Goal: Check status: Check status

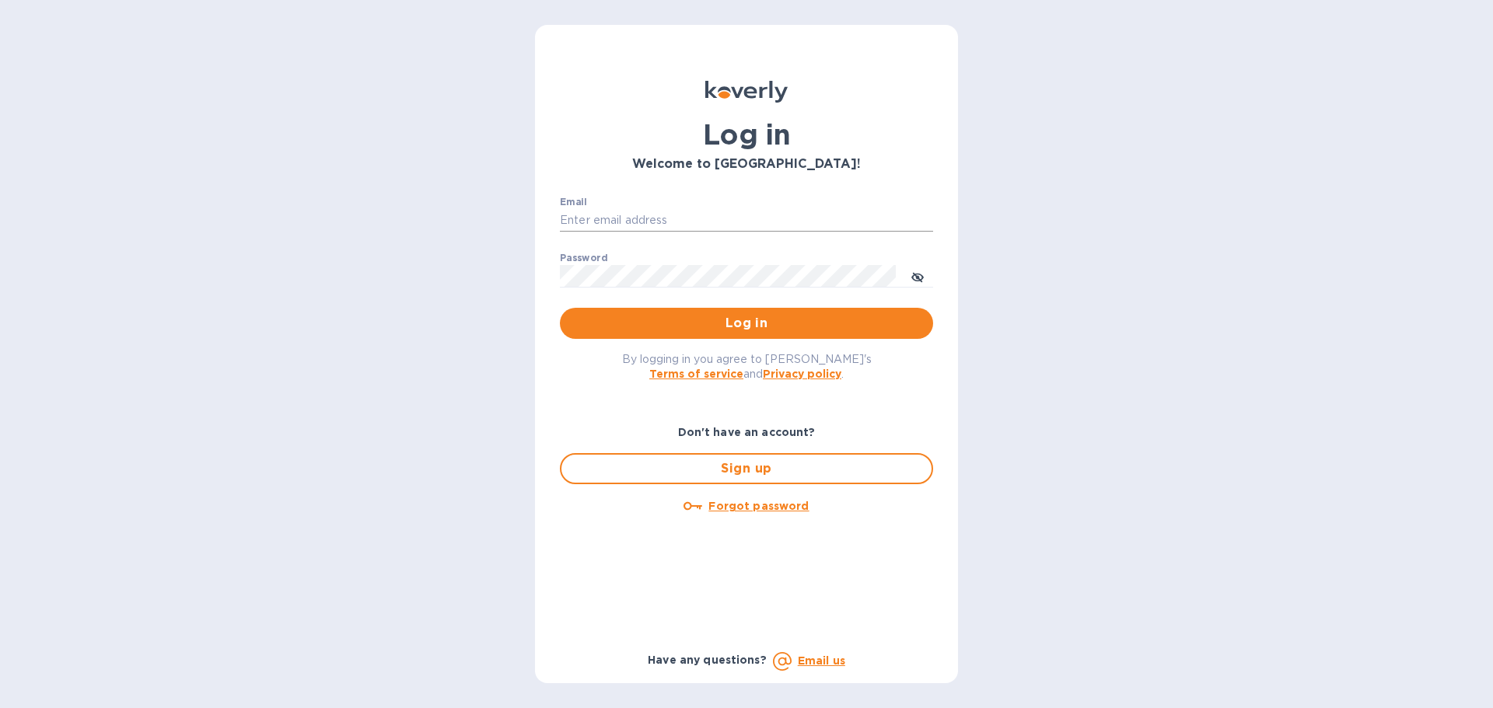
click at [612, 224] on input "Email" at bounding box center [746, 220] width 373 height 23
type input "monica@jorgeordonez.com"
click at [560, 308] on button "Log in" at bounding box center [746, 323] width 373 height 31
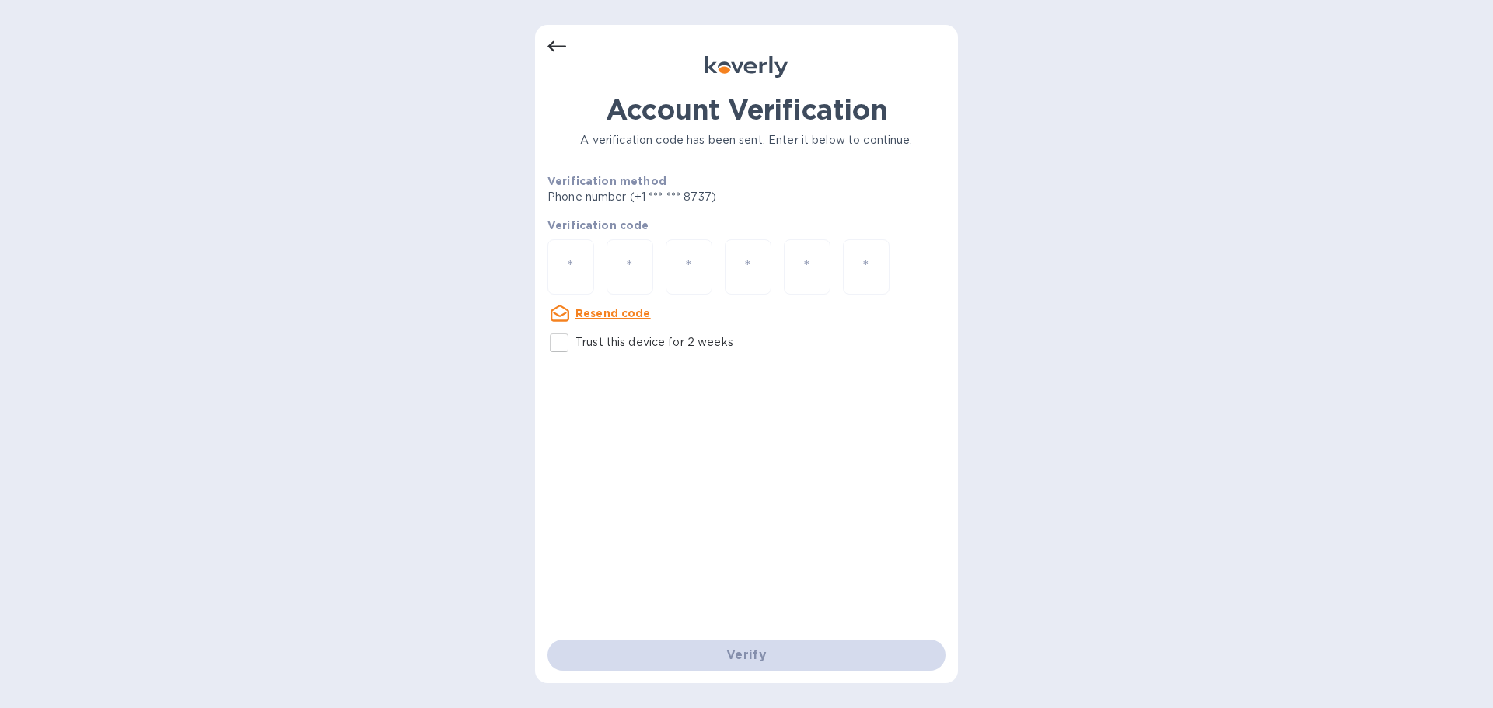
click at [555, 268] on div at bounding box center [571, 267] width 47 height 55
type input "1"
type input "4"
type input "1"
type input "6"
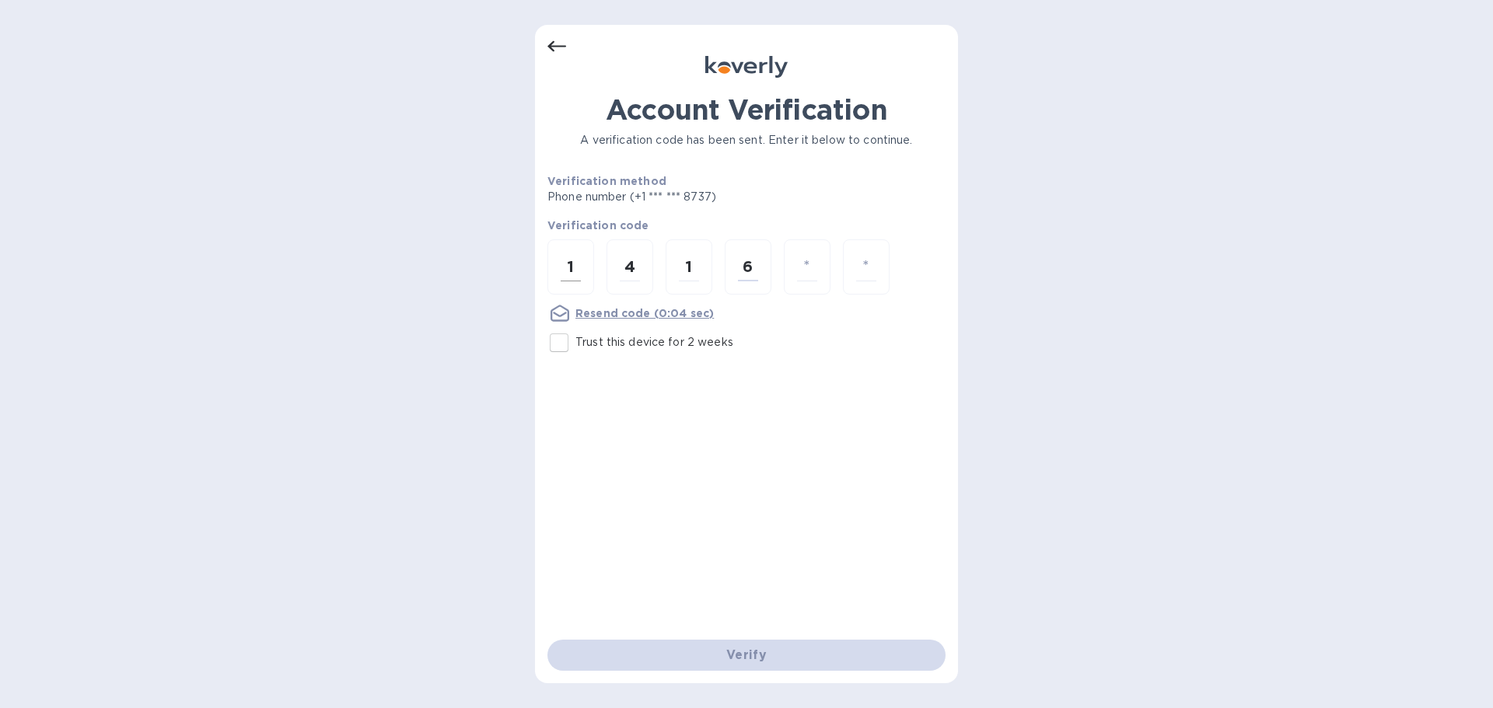
type input "4"
type input "0"
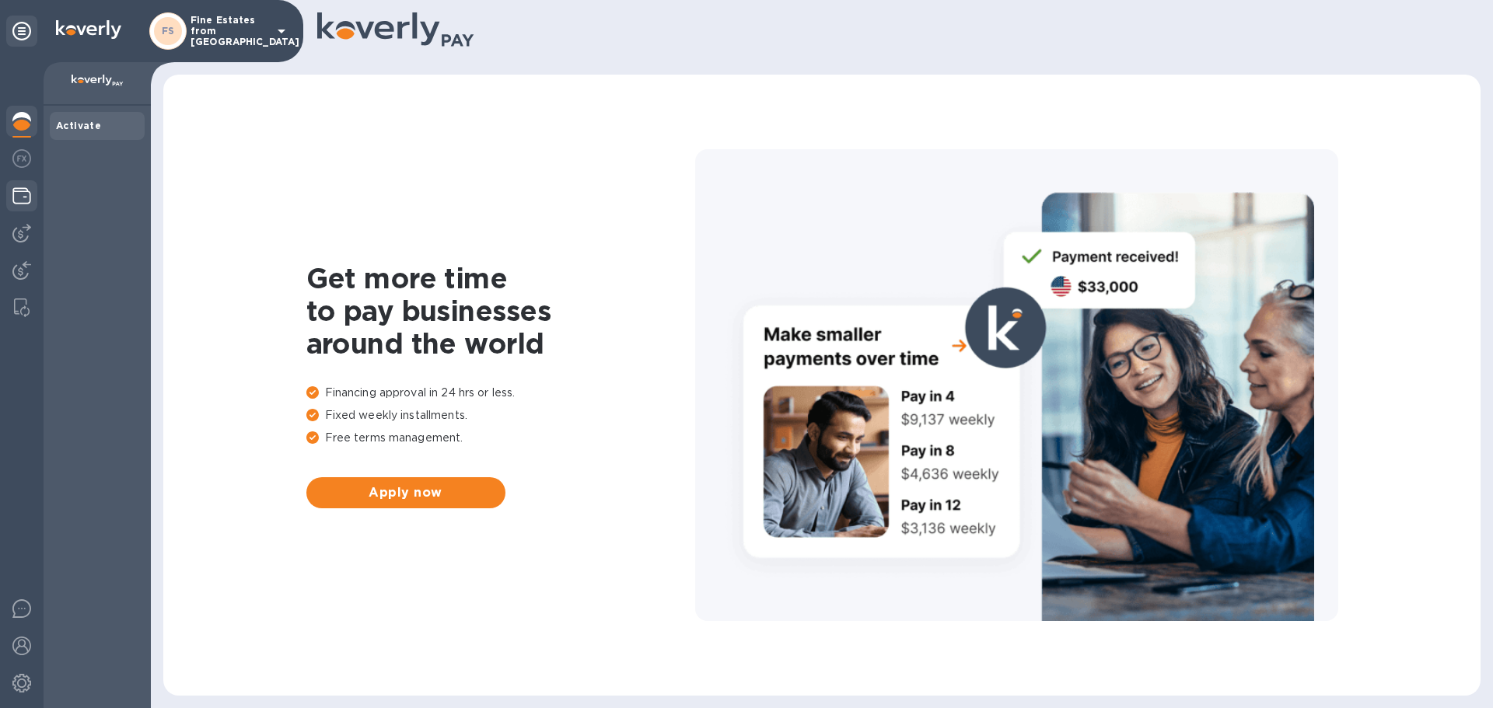
click at [26, 205] on div at bounding box center [21, 197] width 31 height 34
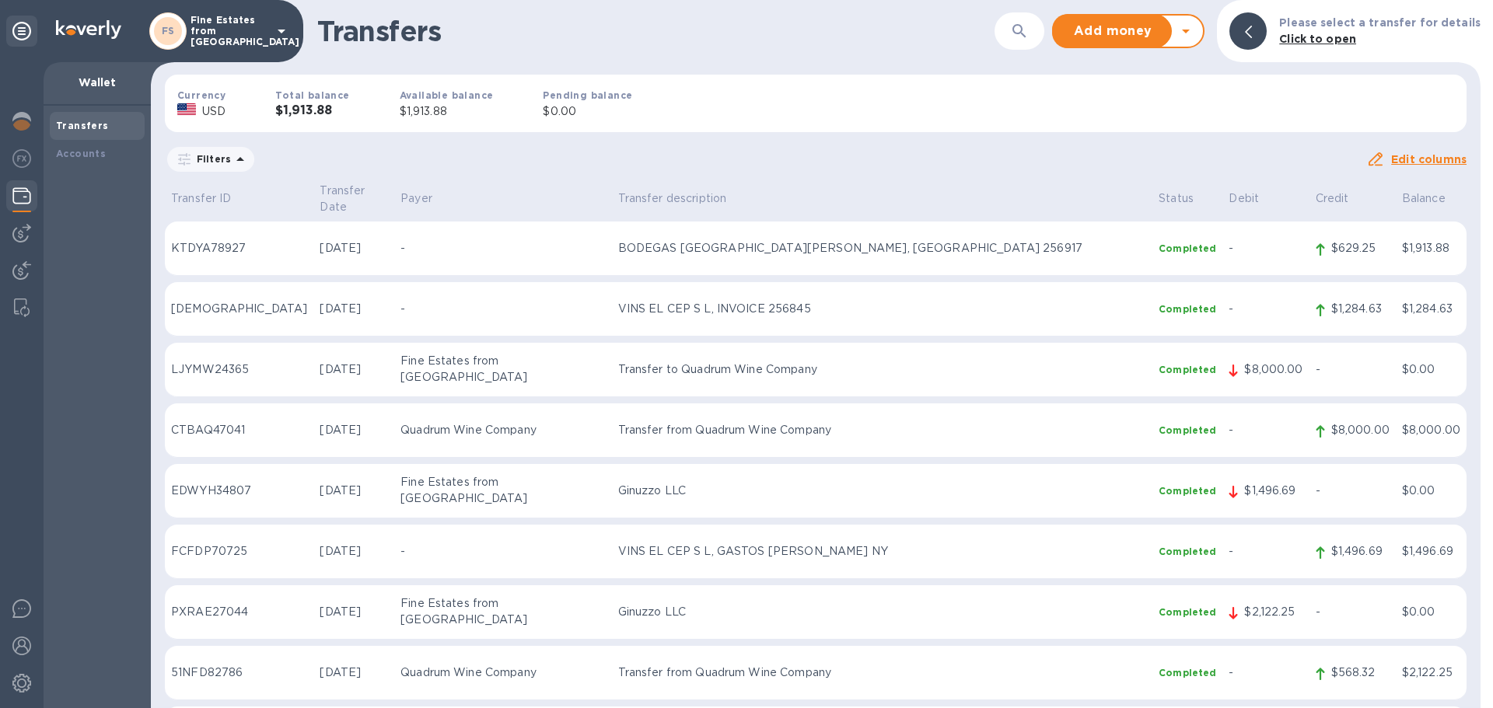
click at [312, 120] on div "Total balance $1,913.88" at bounding box center [312, 103] width 124 height 82
click at [190, 31] on div "FS Fine Estates from Spain" at bounding box center [220, 30] width 142 height 37
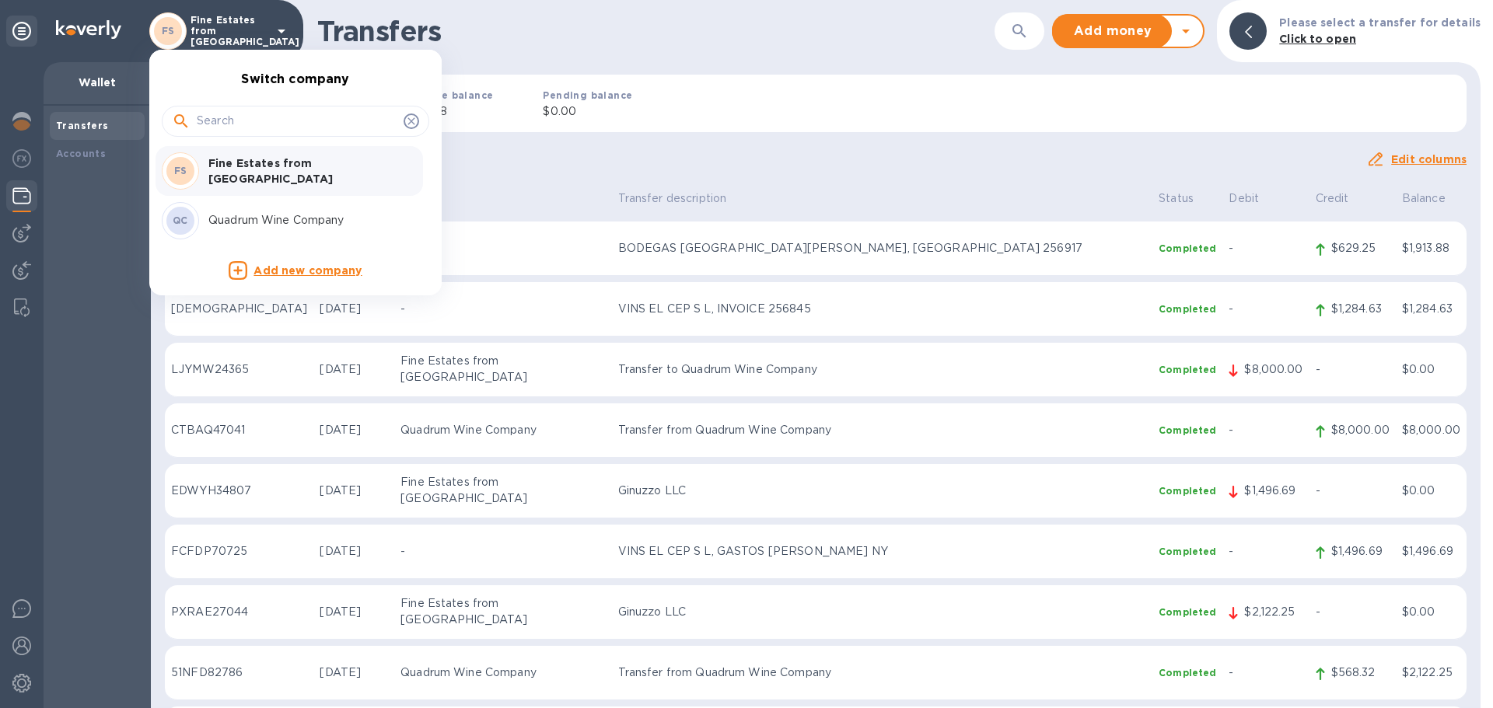
click at [254, 208] on div "QC Quadrum Wine Company" at bounding box center [283, 220] width 243 height 37
